Goal: Find specific fact: Find contact information

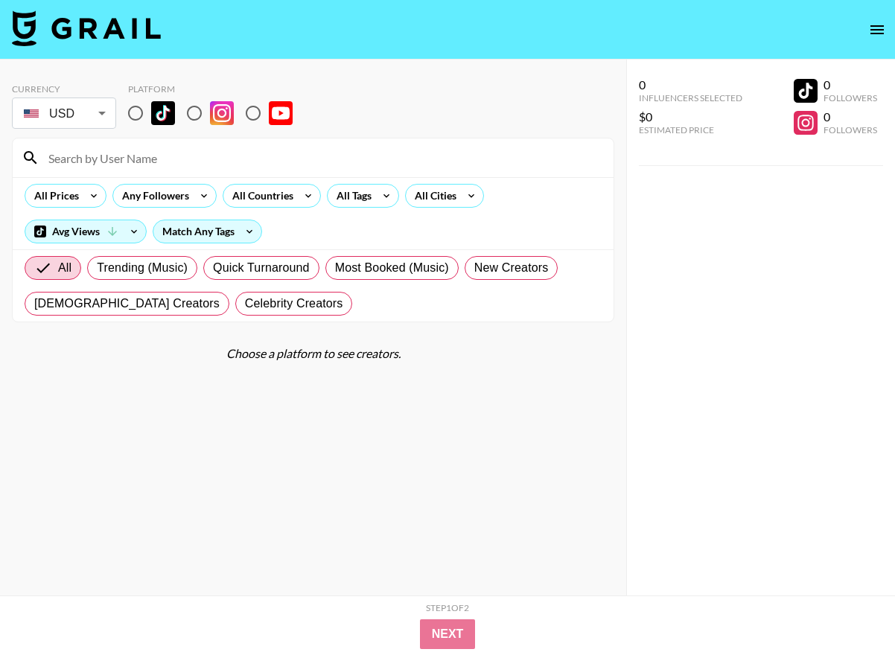
click at [196, 112] on input "radio" at bounding box center [194, 113] width 31 height 31
radio input "true"
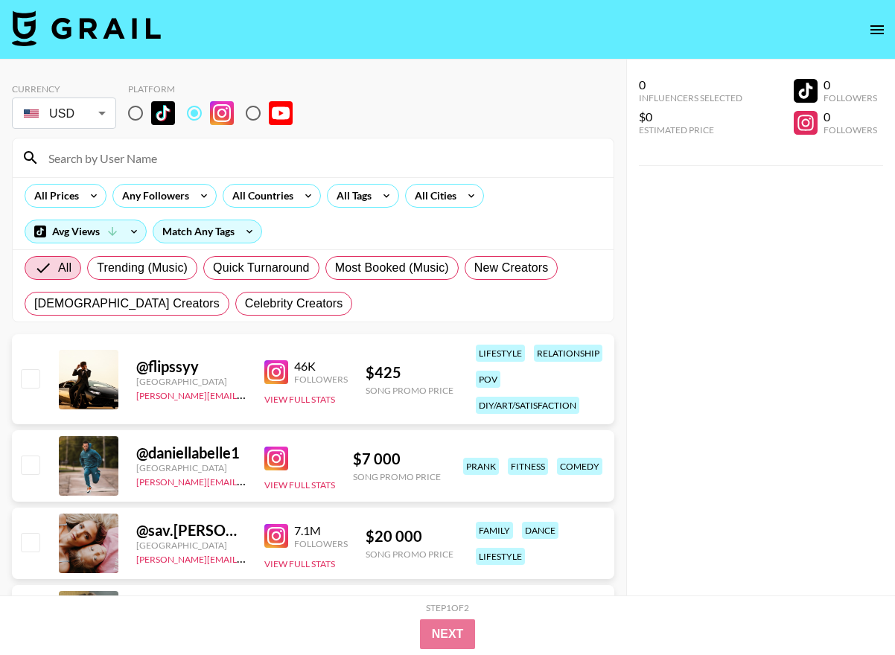
click at [176, 158] on input at bounding box center [321, 158] width 565 height 24
type input "o"
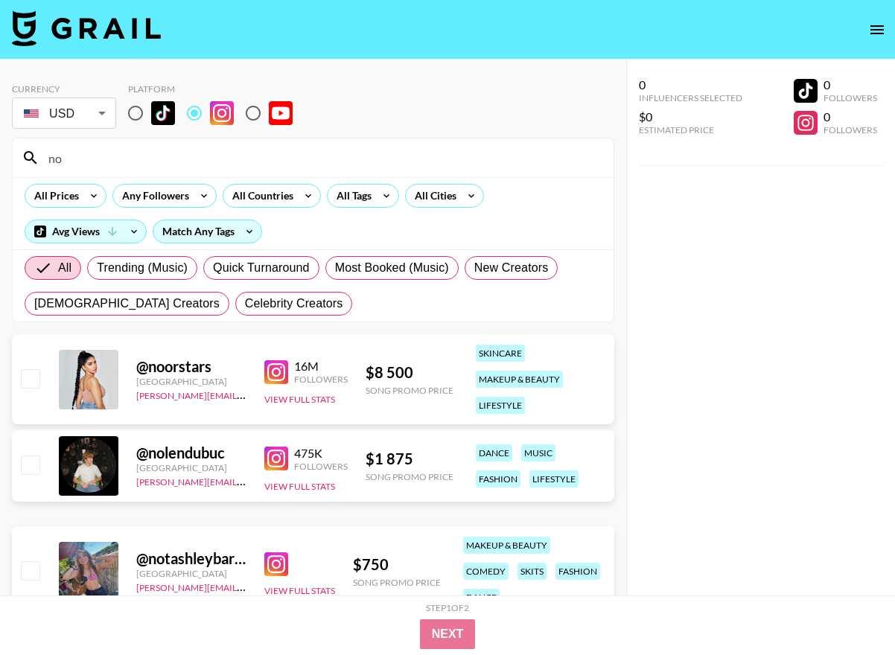
type input "n"
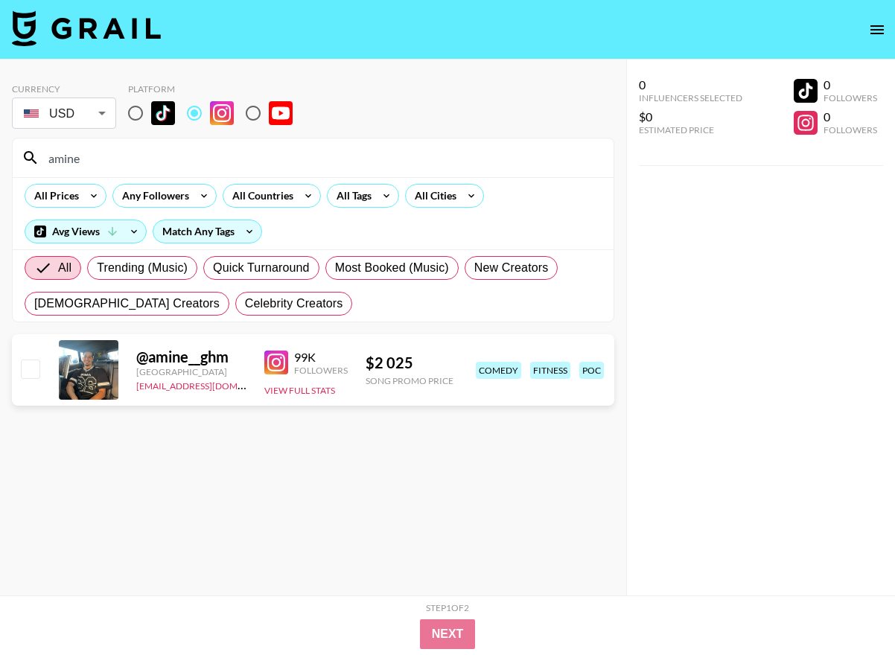
type input "amine"
click at [133, 114] on input "radio" at bounding box center [135, 113] width 31 height 31
radio input "true"
click at [80, 371] on div at bounding box center [89, 370] width 60 height 60
click at [310, 390] on button "View Full Stats" at bounding box center [299, 390] width 71 height 11
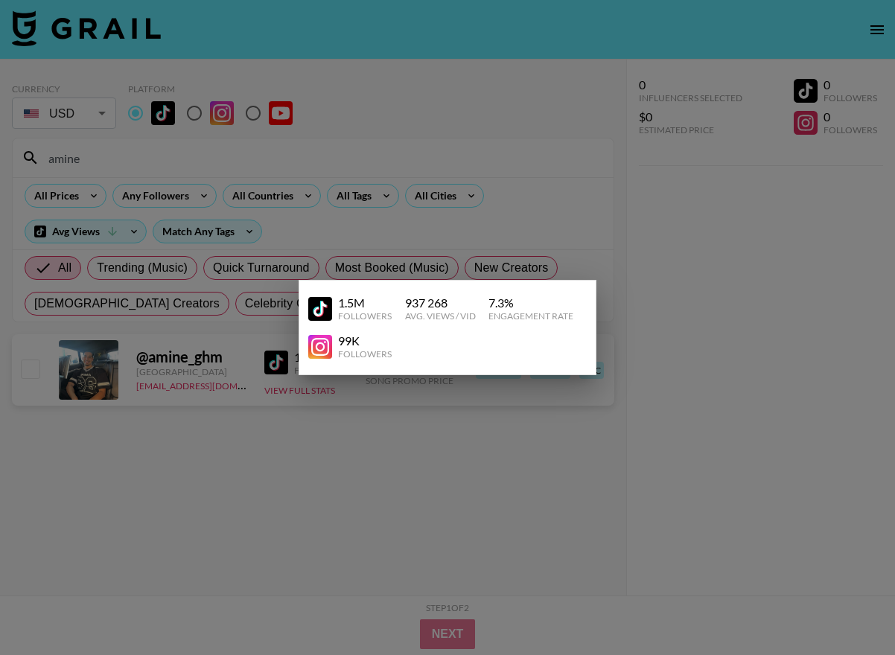
click at [274, 391] on div at bounding box center [447, 327] width 895 height 655
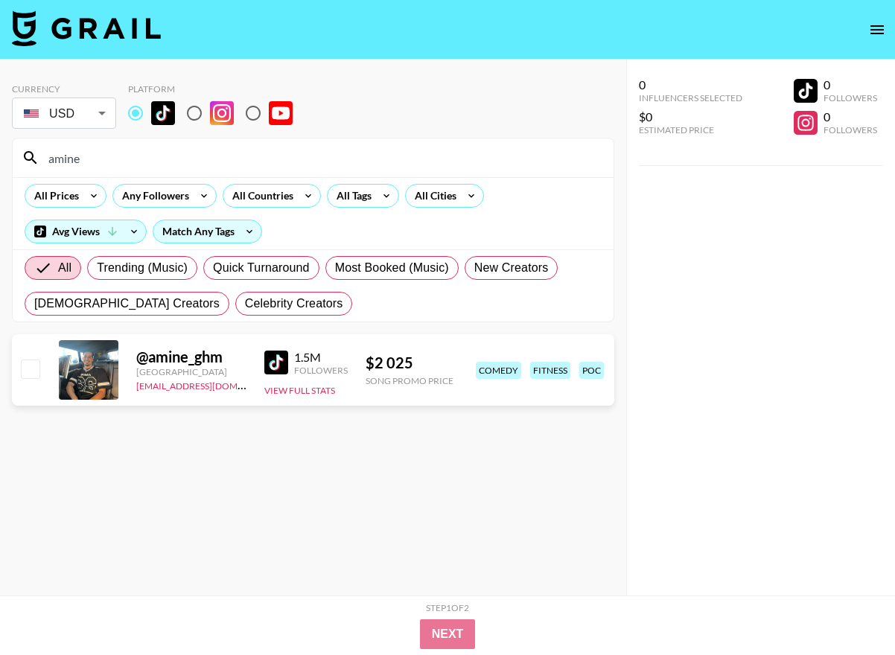
click at [44, 363] on div "@ amine_ghm France [EMAIL_ADDRESS][DOMAIN_NAME] 1.5M Followers View Full Stats …" at bounding box center [313, 369] width 602 height 71
click at [39, 366] on input "checkbox" at bounding box center [30, 369] width 18 height 18
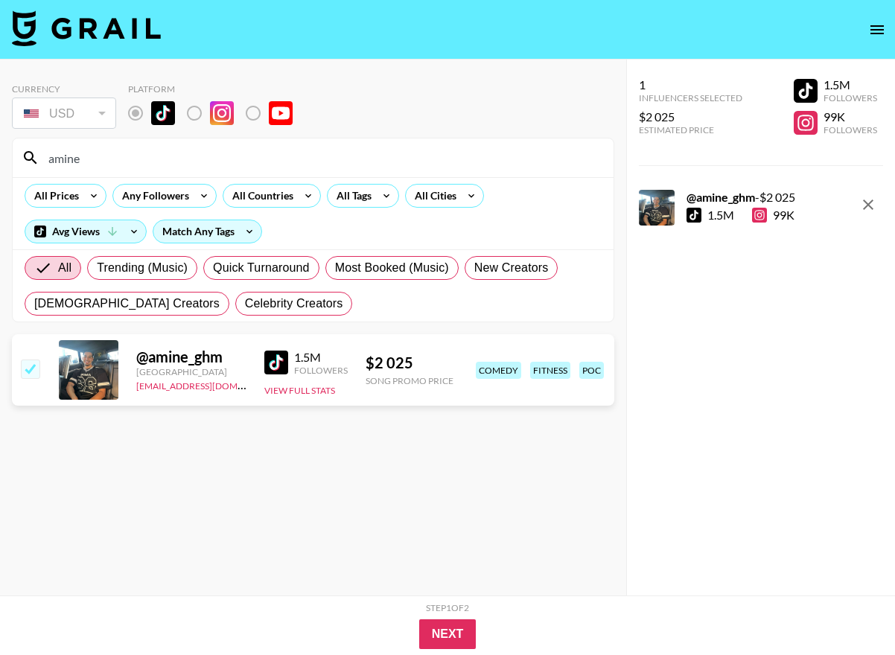
click at [31, 367] on input "checkbox" at bounding box center [30, 369] width 18 height 18
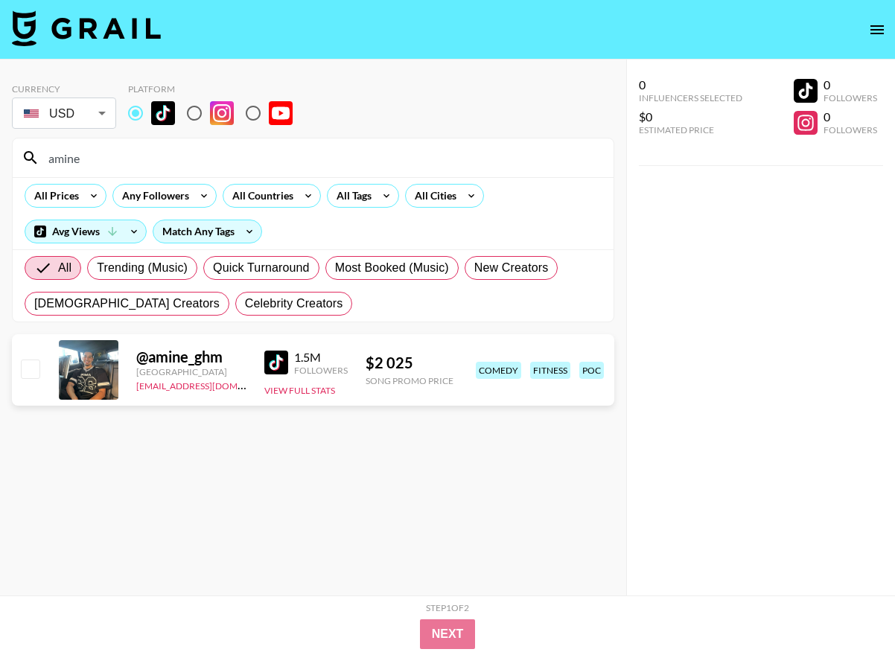
click at [31, 367] on input "checkbox" at bounding box center [30, 369] width 18 height 18
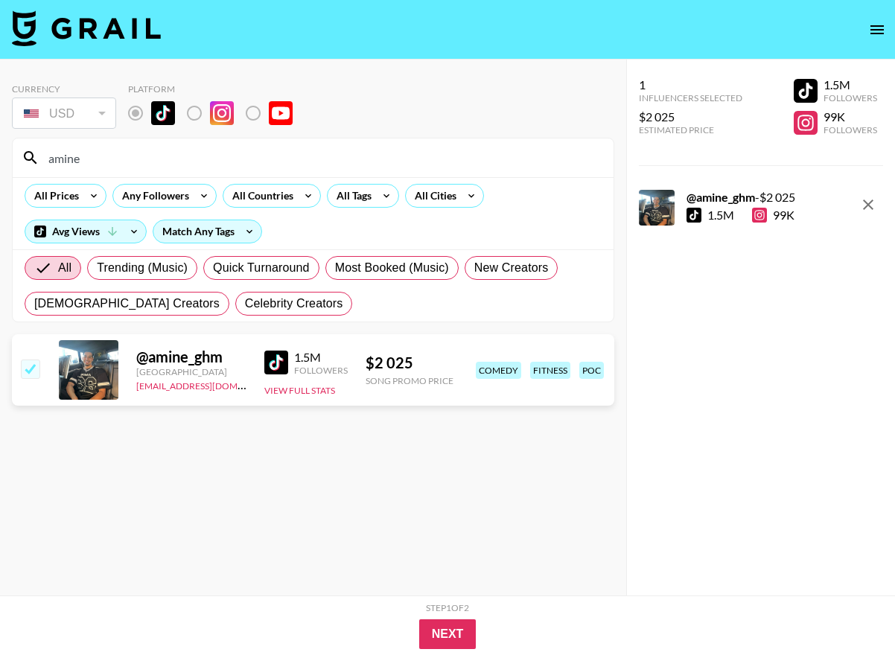
click at [31, 367] on input "checkbox" at bounding box center [30, 369] width 18 height 18
checkbox input "false"
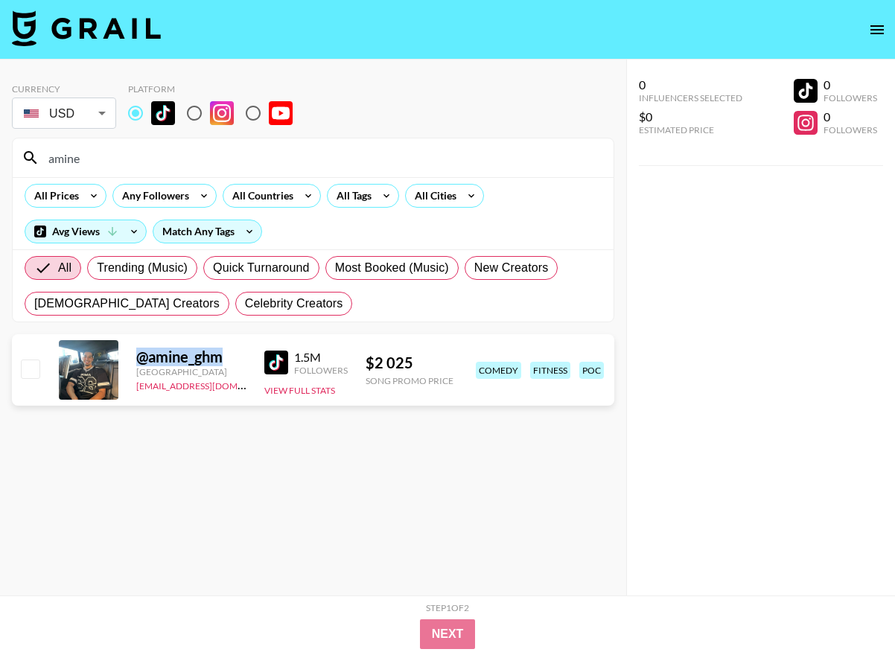
drag, startPoint x: 240, startPoint y: 356, endPoint x: 140, endPoint y: 356, distance: 99.7
click at [140, 356] on div "@ amine_ghm" at bounding box center [191, 357] width 110 height 19
copy div "@ amine_ghm"
click at [97, 147] on input "amine" at bounding box center [321, 158] width 565 height 24
drag, startPoint x: 103, startPoint y: 156, endPoint x: 46, endPoint y: 156, distance: 56.6
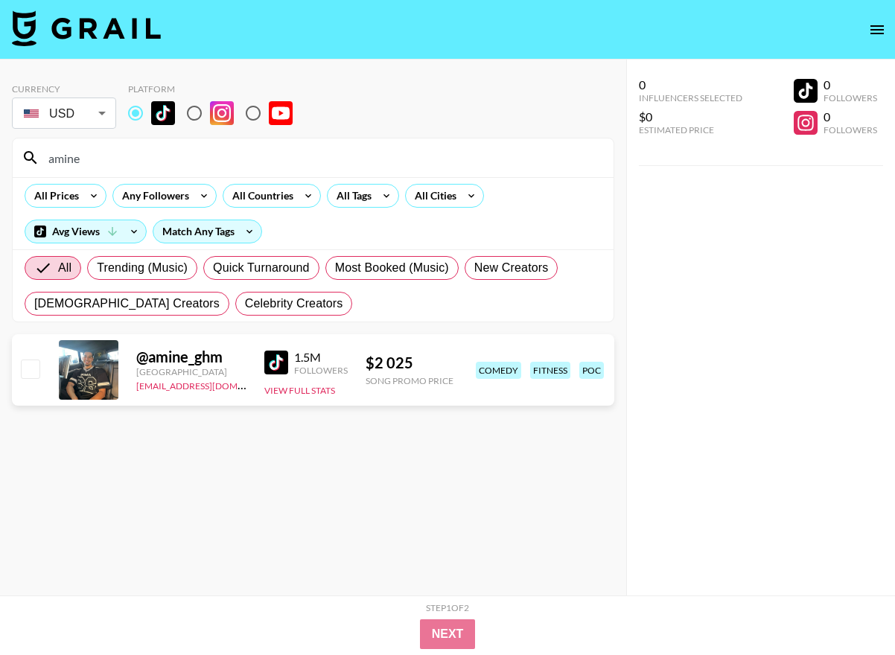
click at [47, 156] on input "amine" at bounding box center [321, 158] width 565 height 24
